Goal: Task Accomplishment & Management: Use online tool/utility

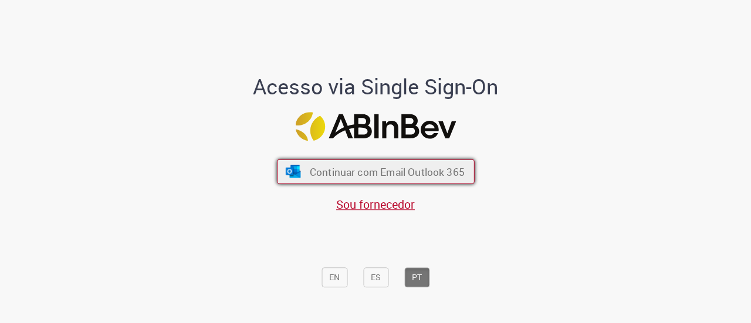
click at [352, 171] on span "Continuar com Email Outlook 365" at bounding box center [386, 172] width 155 height 14
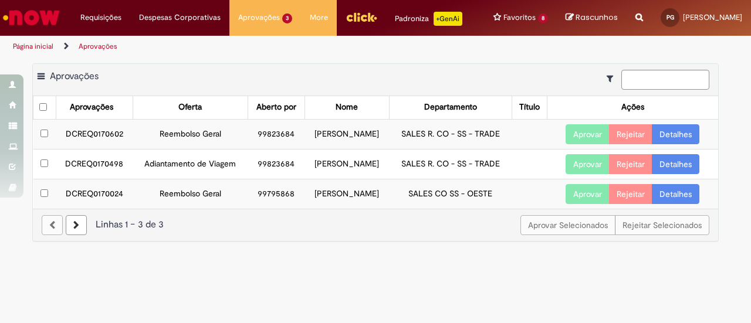
click at [595, 201] on button "Aprovar" at bounding box center [588, 194] width 44 height 20
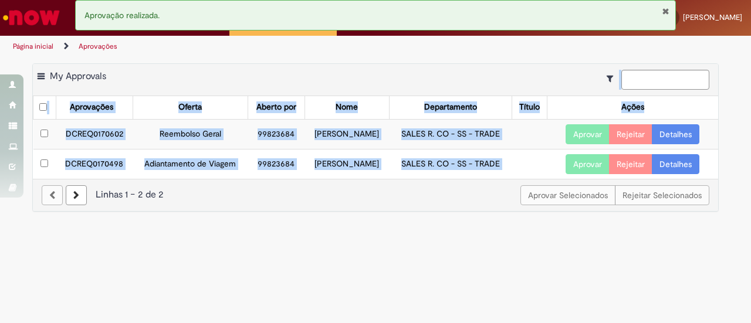
drag, startPoint x: 595, startPoint y: 201, endPoint x: 427, endPoint y: 78, distance: 208.7
click at [427, 78] on div "Exportar como PDF Exportar como Excel Exportar como CSV My Approvals Aprovações…" at bounding box center [375, 137] width 687 height 149
click at [427, 78] on div "Exportar como PDF Exportar como Excel Exportar como CSV My Approvals" at bounding box center [376, 80] width 686 height 32
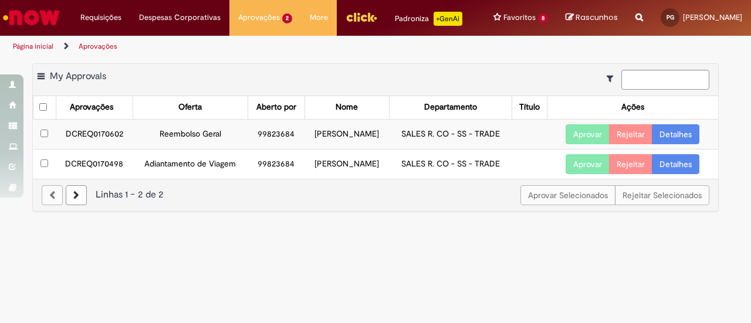
click at [573, 144] on button "Aprovar" at bounding box center [588, 134] width 44 height 20
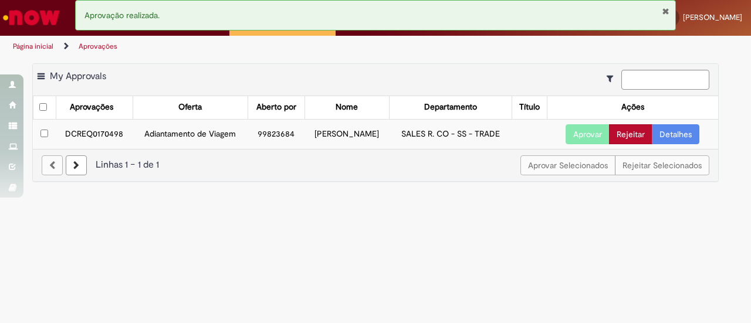
click at [632, 144] on button "Rejeitar" at bounding box center [630, 134] width 43 height 20
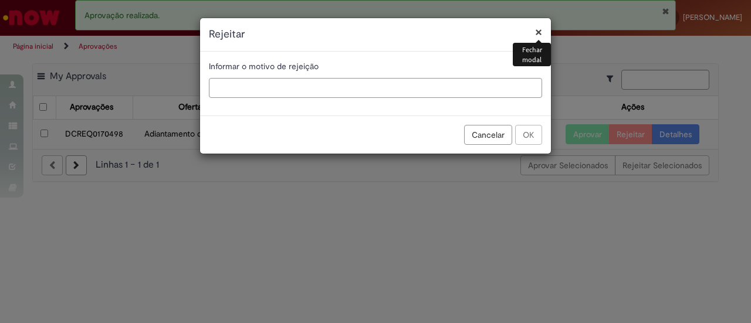
click at [392, 86] on input "text" at bounding box center [375, 88] width 333 height 20
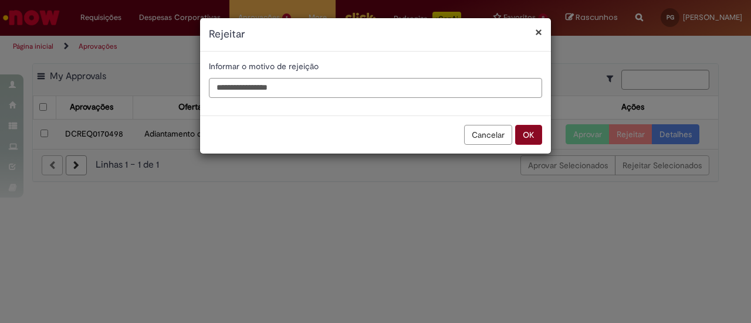
type input "**********"
click at [533, 131] on button "OK" at bounding box center [528, 135] width 27 height 20
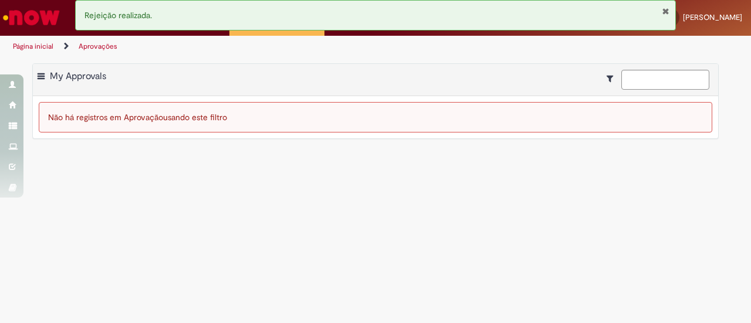
click at [664, 6] on button "Fechar Notificação" at bounding box center [666, 10] width 8 height 9
